Goal: Task Accomplishment & Management: Complete application form

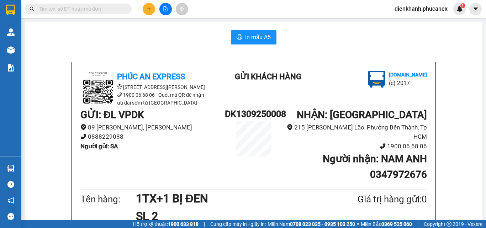
click at [147, 7] on icon "plus" at bounding box center [148, 8] width 5 height 5
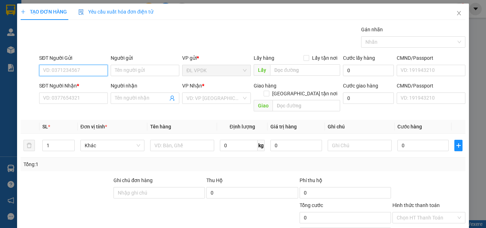
click at [67, 71] on input "SĐT Người Gửi" at bounding box center [73, 70] width 69 height 11
click at [53, 85] on div "0772503541 - CÔ NHỎ" at bounding box center [72, 85] width 59 height 8
type input "0772503541"
type input "CÔ NHỎ"
type input "0905796720"
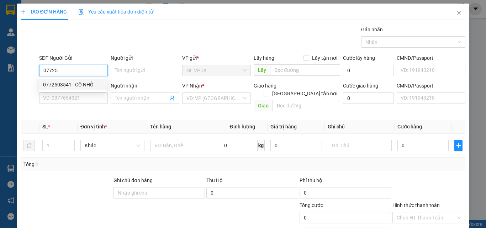
type input "CÚC"
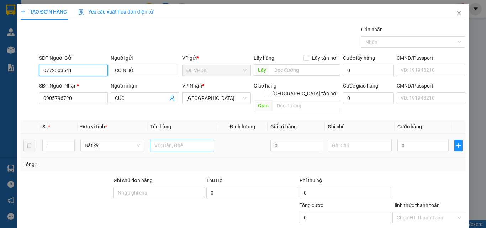
type input "0772503541"
click at [165, 140] on input "text" at bounding box center [182, 145] width 64 height 11
type input "1TG"
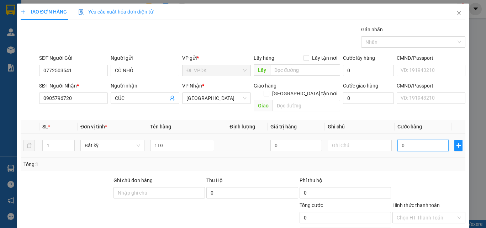
click at [397, 140] on input "0" at bounding box center [422, 145] width 51 height 11
type input "3"
type input "30"
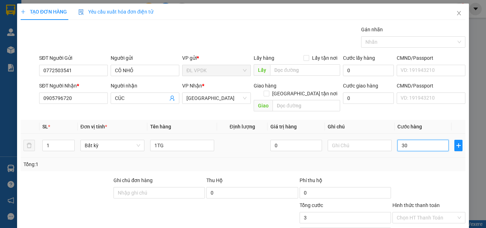
type input "30"
type input "30.000"
click at [410, 202] on label "Hình thức thanh toán" at bounding box center [415, 205] width 47 height 6
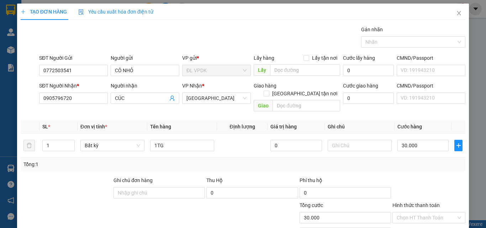
click at [410, 212] on input "Hình thức thanh toán" at bounding box center [425, 217] width 59 height 11
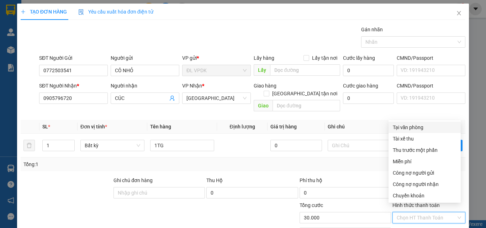
click at [410, 130] on div "Tại văn phòng" at bounding box center [424, 127] width 64 height 8
type input "0"
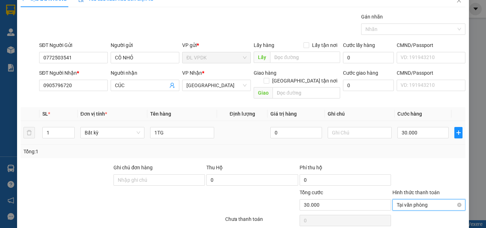
scroll to position [35, 0]
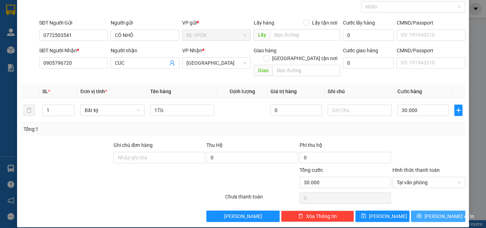
click at [433, 212] on span "[PERSON_NAME] và In" at bounding box center [449, 216] width 50 height 8
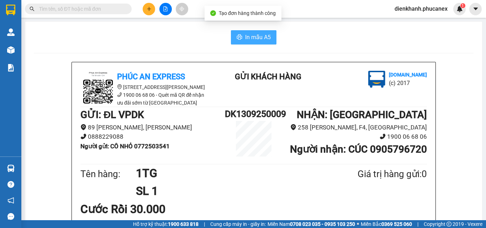
click at [241, 37] on button "In mẫu A5" at bounding box center [254, 37] width 46 height 14
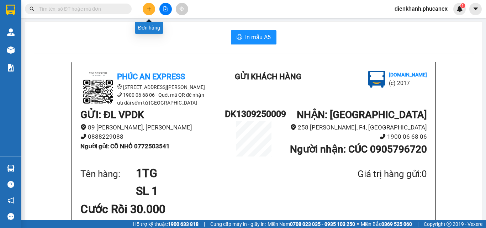
click at [144, 9] on button at bounding box center [149, 9] width 12 height 12
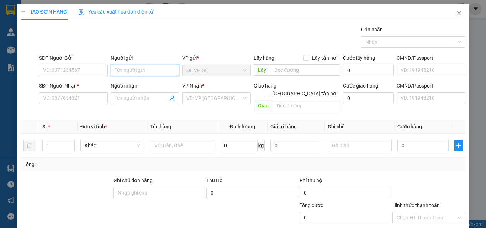
click at [120, 71] on input "Người gửi" at bounding box center [145, 70] width 69 height 11
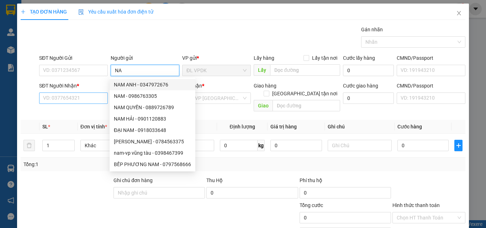
type input "NA"
click at [57, 98] on input "SĐT Người Nhận *" at bounding box center [73, 97] width 69 height 11
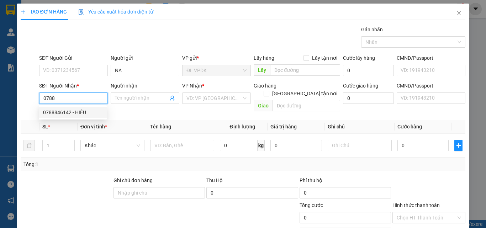
click at [64, 111] on div "0788846142 - HIẾU" at bounding box center [72, 112] width 59 height 8
type input "0788846142"
type input "HIẾU"
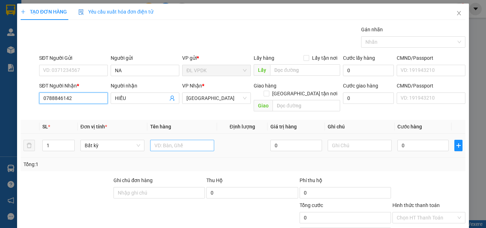
type input "0788846142"
click at [154, 140] on input "text" at bounding box center [182, 145] width 64 height 11
type input "1 BAO"
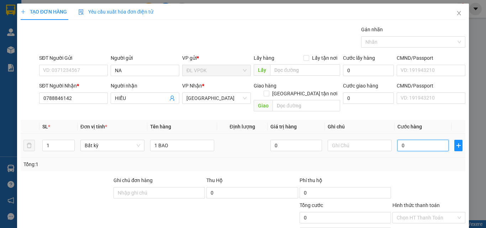
click at [399, 140] on input "0" at bounding box center [422, 145] width 51 height 11
type input "8"
type input "80"
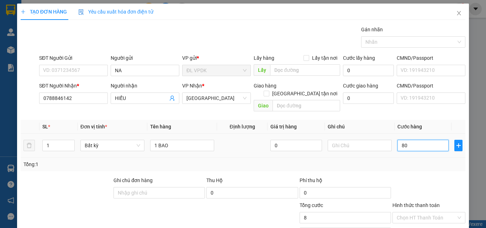
type input "80"
type input "80.000"
click at [418, 202] on label "Hình thức thanh toán" at bounding box center [415, 205] width 47 height 6
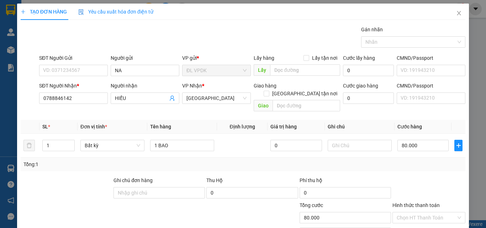
click at [418, 212] on input "Hình thức thanh toán" at bounding box center [425, 217] width 59 height 11
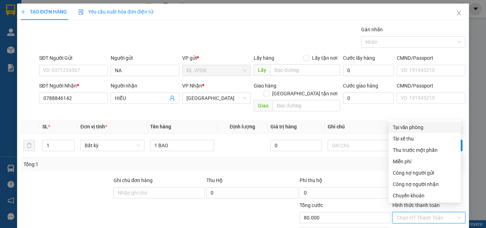
click at [412, 127] on div "Tại văn phòng" at bounding box center [424, 127] width 64 height 8
type input "0"
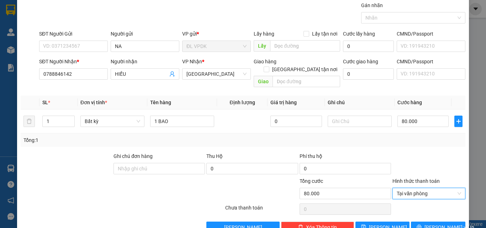
scroll to position [35, 0]
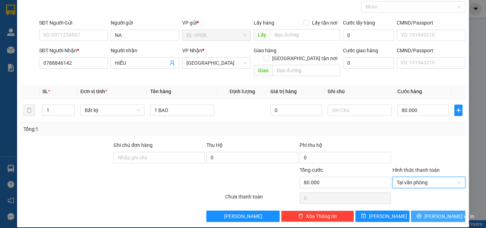
click at [432, 212] on span "[PERSON_NAME] và In" at bounding box center [449, 216] width 50 height 8
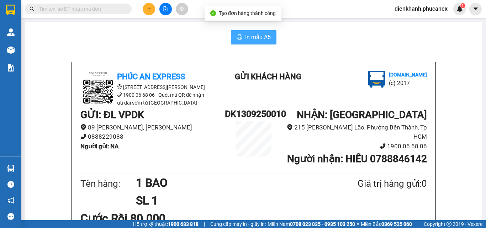
drag, startPoint x: 258, startPoint y: 40, endPoint x: 308, endPoint y: 115, distance: 90.5
click at [260, 43] on button "In mẫu A5" at bounding box center [254, 37] width 46 height 14
click at [252, 40] on span "In mẫu A5" at bounding box center [258, 37] width 26 height 9
click at [250, 37] on span "In mẫu A5" at bounding box center [258, 37] width 26 height 9
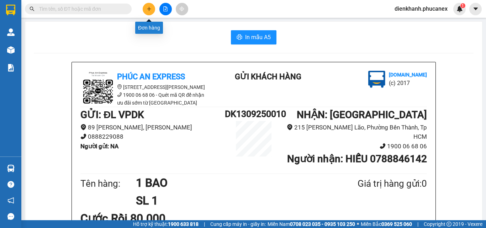
click at [150, 7] on icon "plus" at bounding box center [148, 8] width 5 height 5
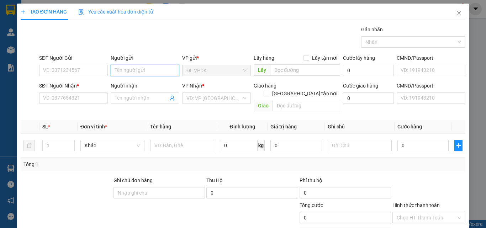
click at [116, 74] on input "Người gửi" at bounding box center [145, 70] width 69 height 11
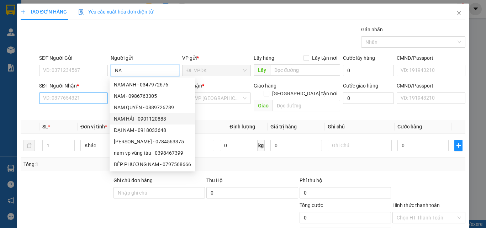
type input "NA"
click at [81, 101] on input "SĐT Người Nhận *" at bounding box center [73, 97] width 69 height 11
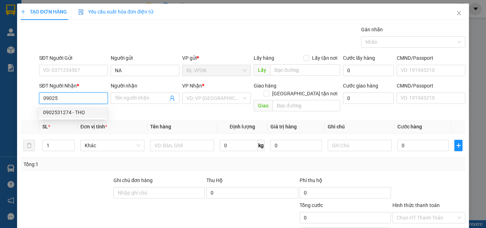
drag, startPoint x: 52, startPoint y: 113, endPoint x: 71, endPoint y: 124, distance: 22.0
click at [53, 113] on div "0902531274 - THỌ" at bounding box center [72, 112] width 59 height 8
type input "0902531274"
type input "THỌ"
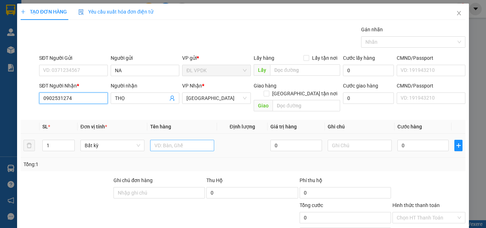
type input "0902531274"
click at [176, 140] on input "text" at bounding box center [182, 145] width 64 height 11
type input "1 BỊ"
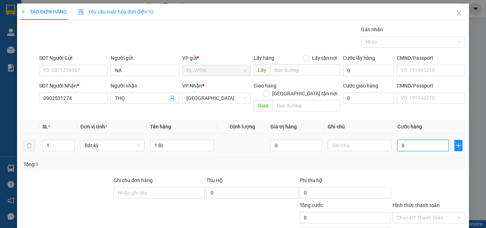
click at [398, 140] on input "0" at bounding box center [422, 145] width 51 height 11
type input "3"
click at [418, 202] on label "Hình thức thanh toán" at bounding box center [415, 205] width 47 height 6
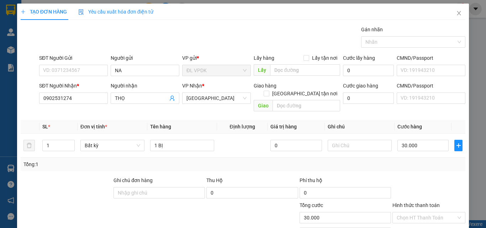
click at [418, 212] on input "Hình thức thanh toán" at bounding box center [425, 217] width 59 height 11
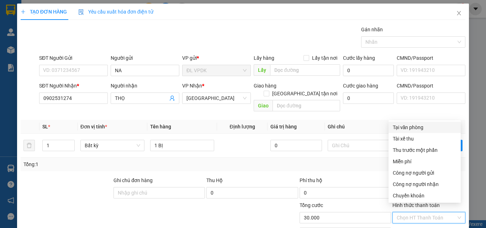
click at [414, 124] on div "Tại văn phòng" at bounding box center [424, 127] width 64 height 8
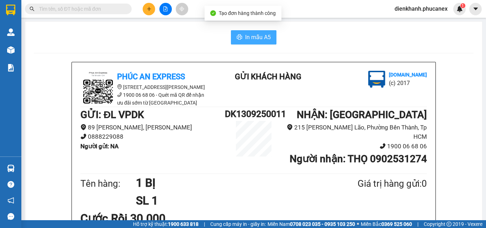
click at [257, 37] on span "In mẫu A5" at bounding box center [258, 37] width 26 height 9
